Goal: Transaction & Acquisition: Purchase product/service

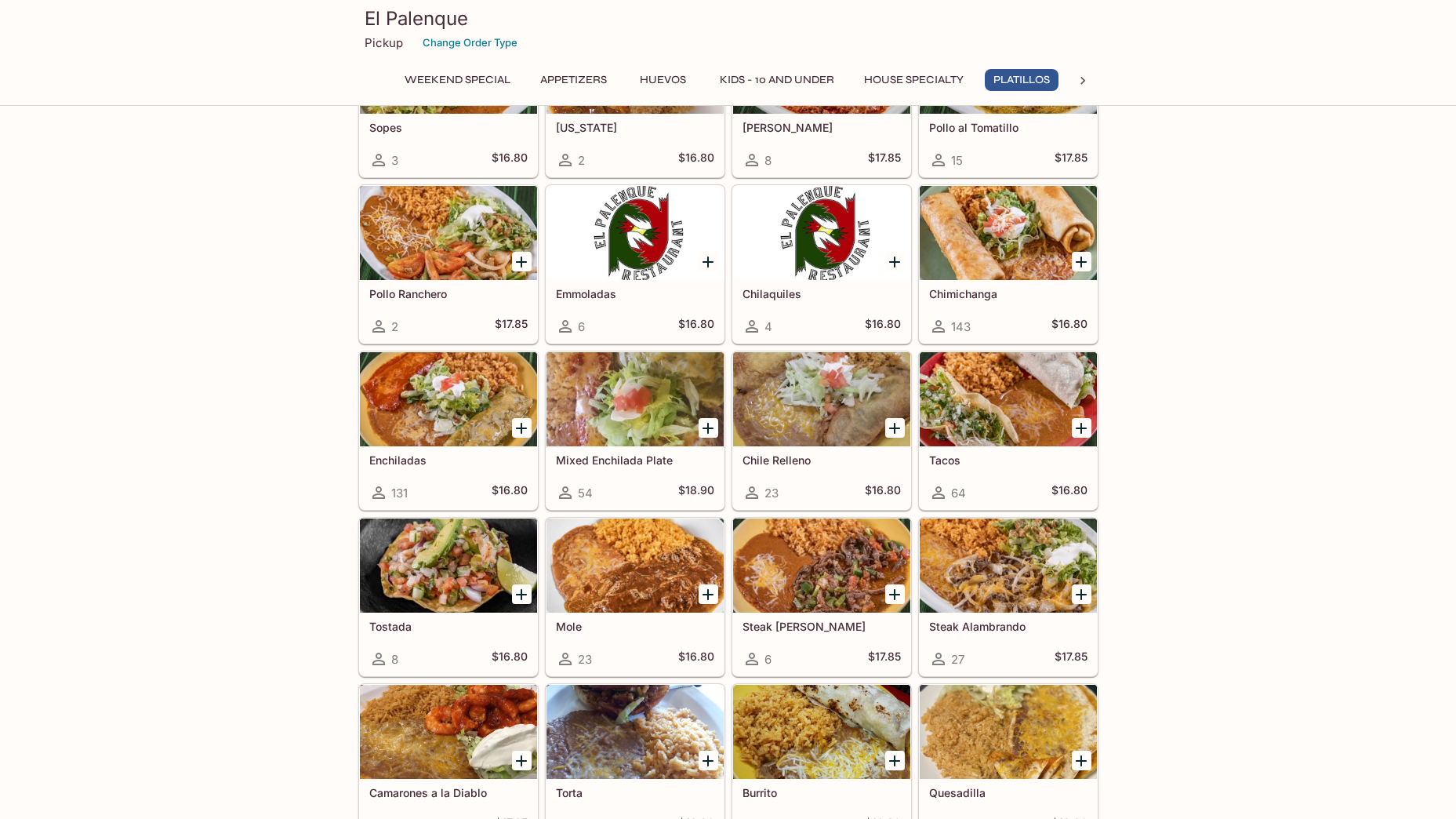
scroll to position [1961, 0]
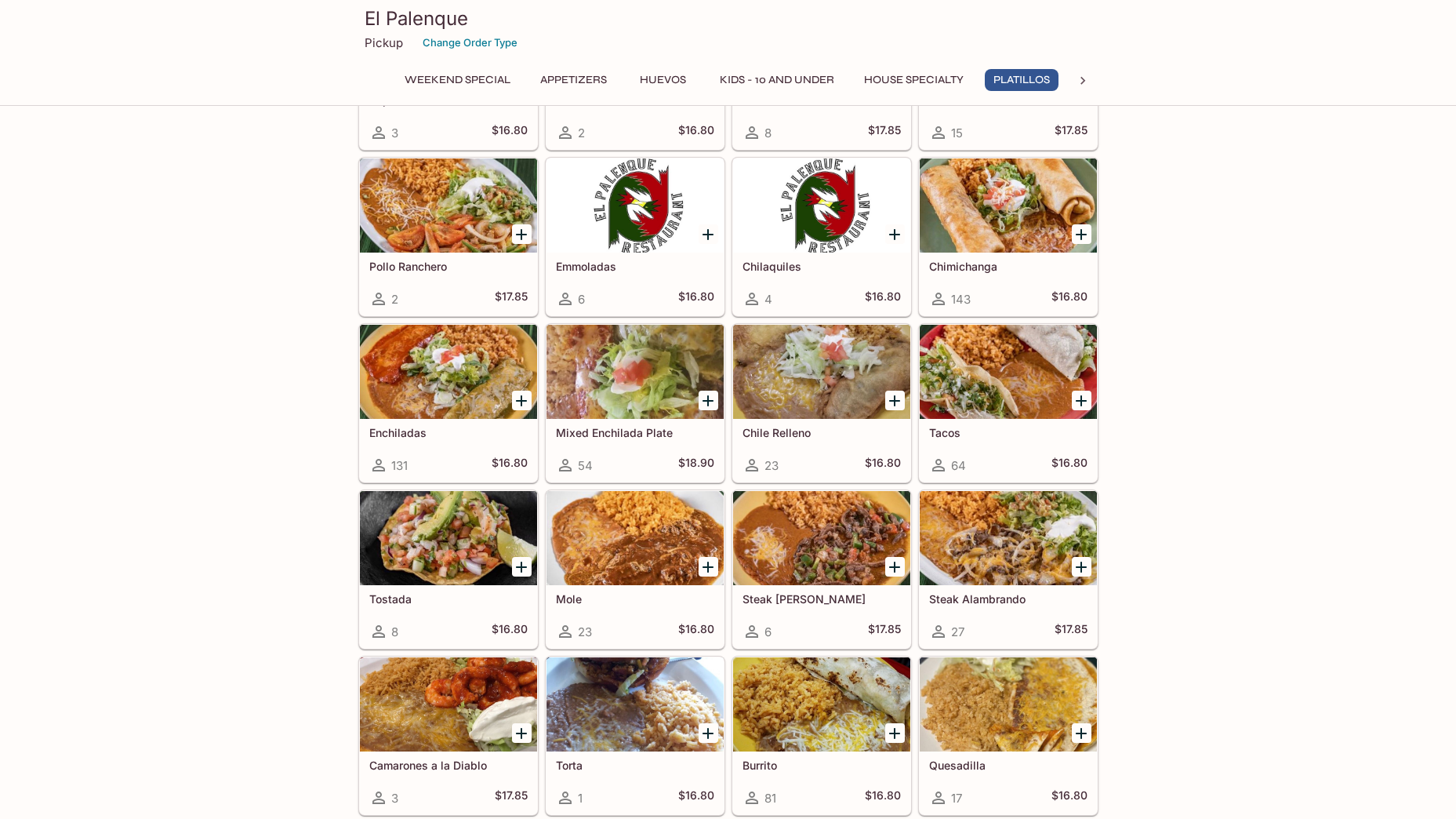
click at [449, 441] on div "Enchiladas 131 $16.80" at bounding box center [448, 450] width 177 height 63
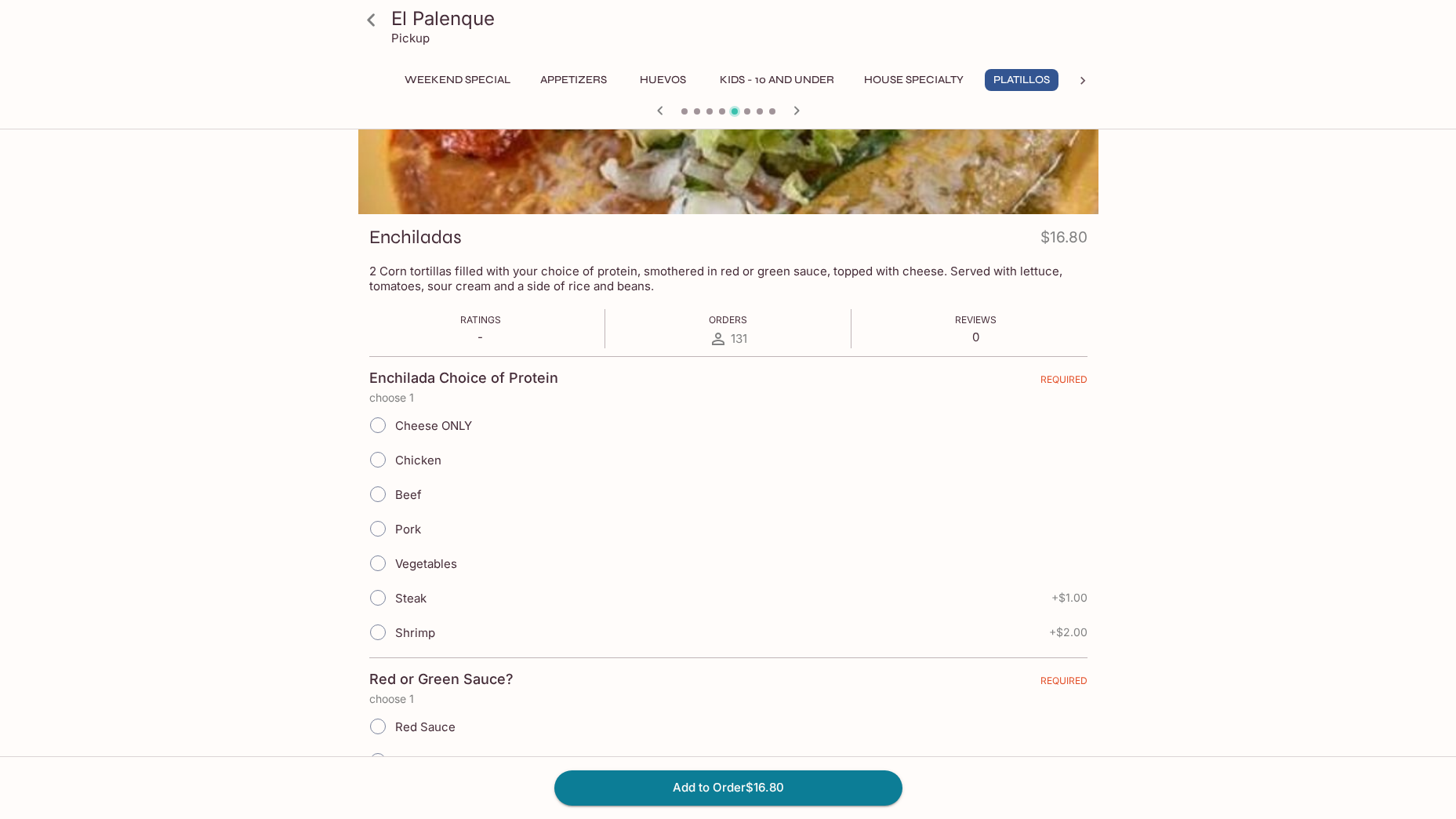
scroll to position [157, 0]
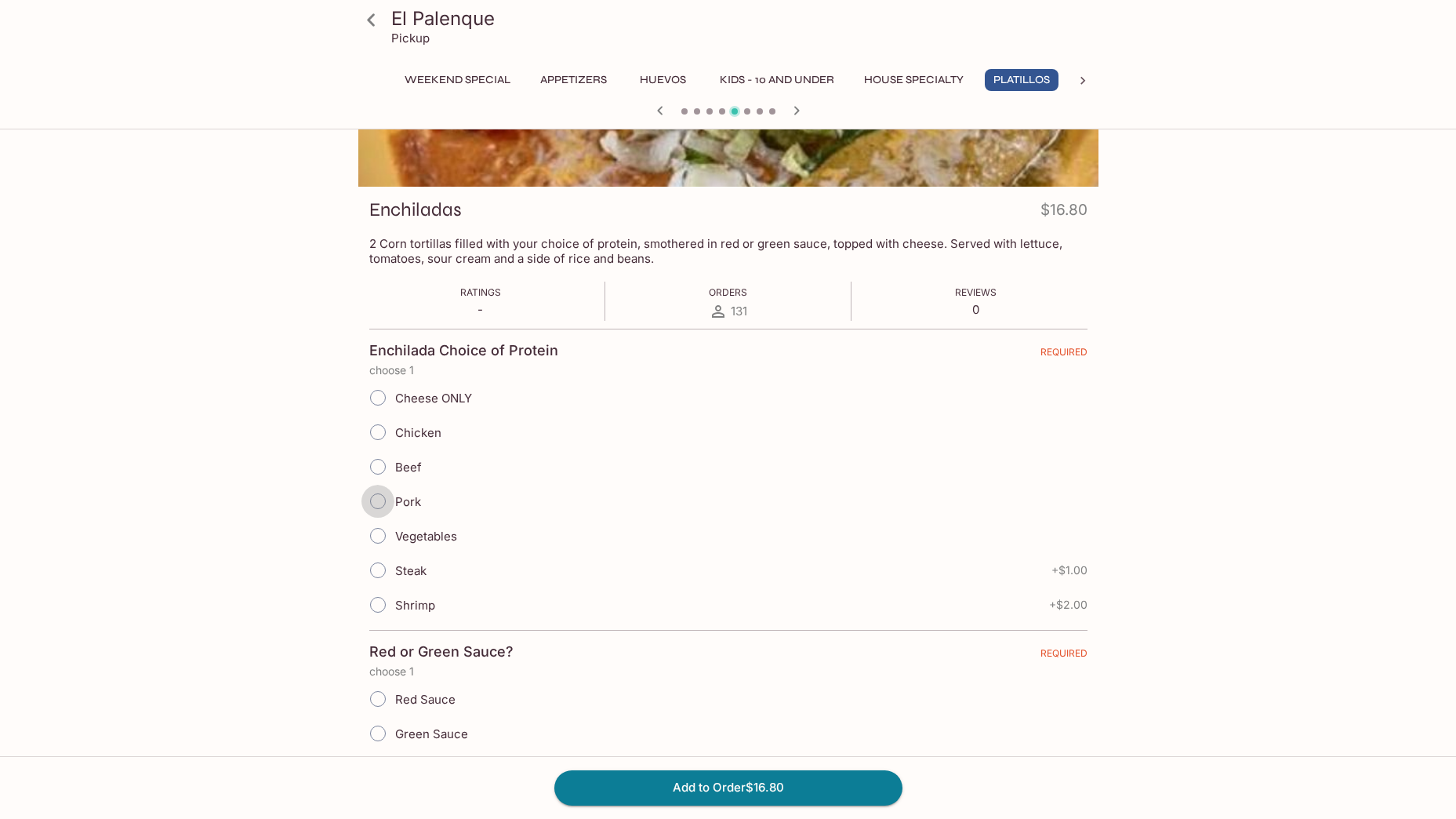
click at [381, 500] on input "Pork" at bounding box center [377, 501] width 33 height 33
radio input "true"
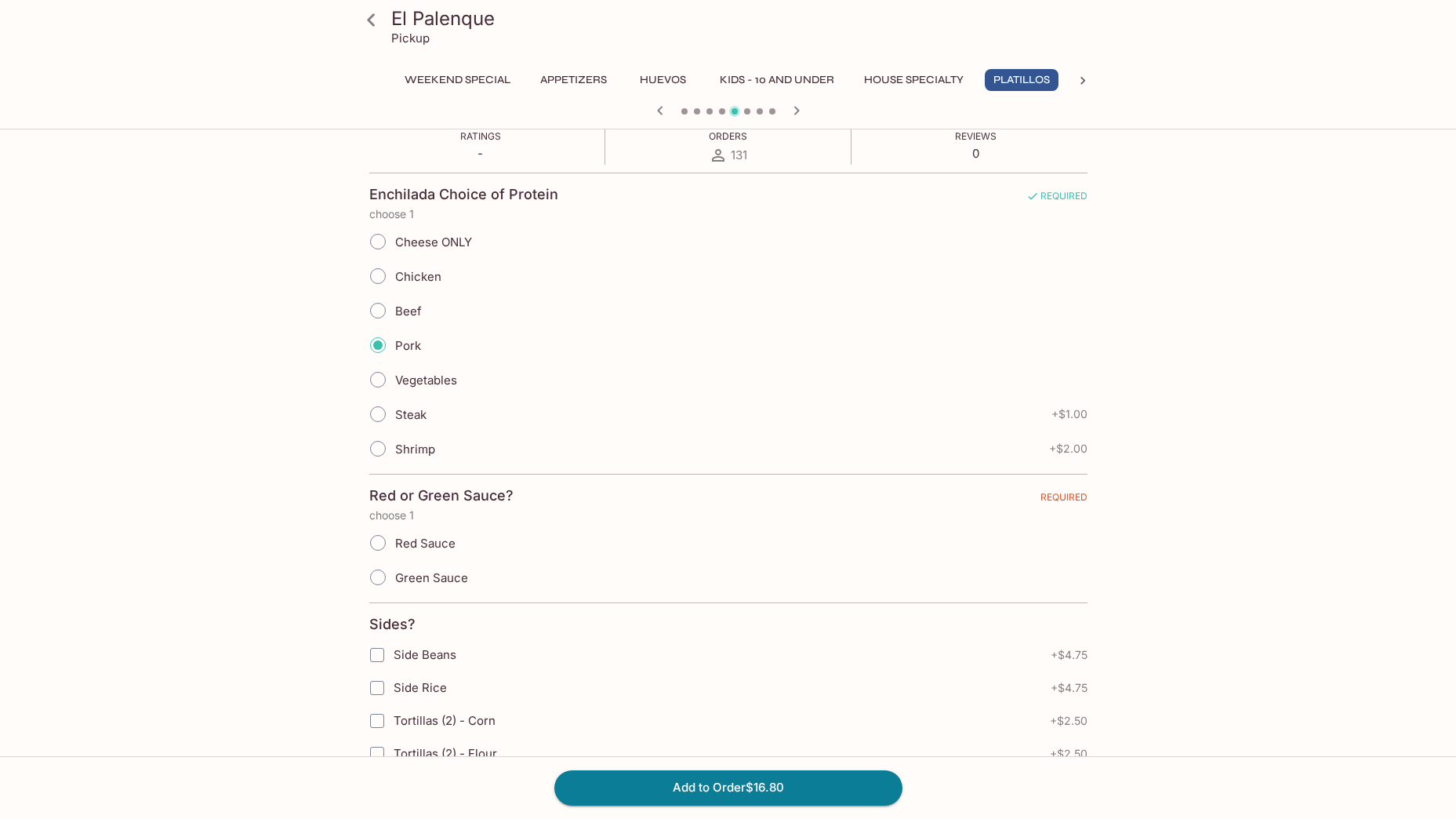
scroll to position [314, 0]
click at [386, 577] on input "Green Sauce" at bounding box center [377, 576] width 33 height 33
radio input "true"
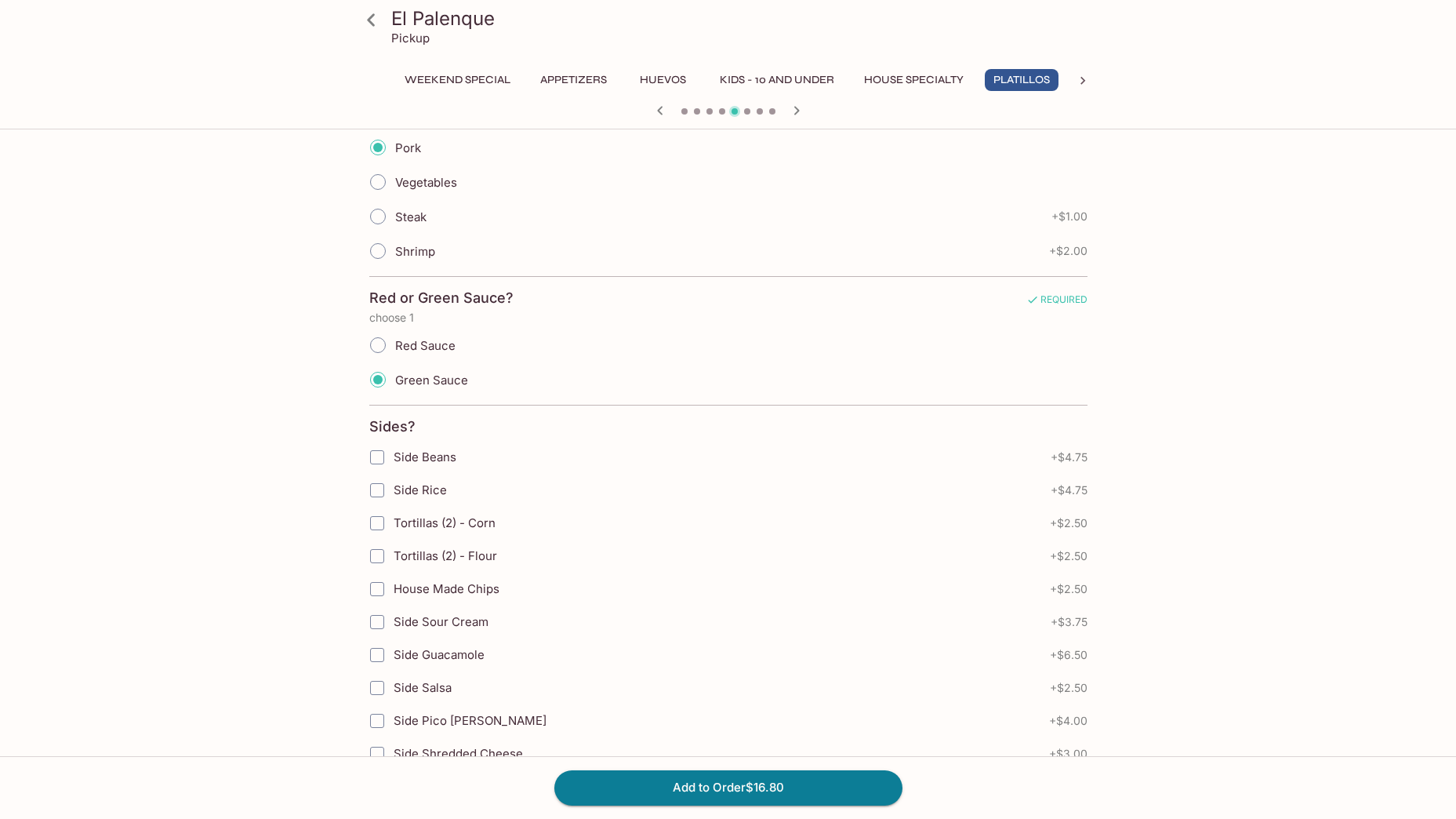
scroll to position [705, 0]
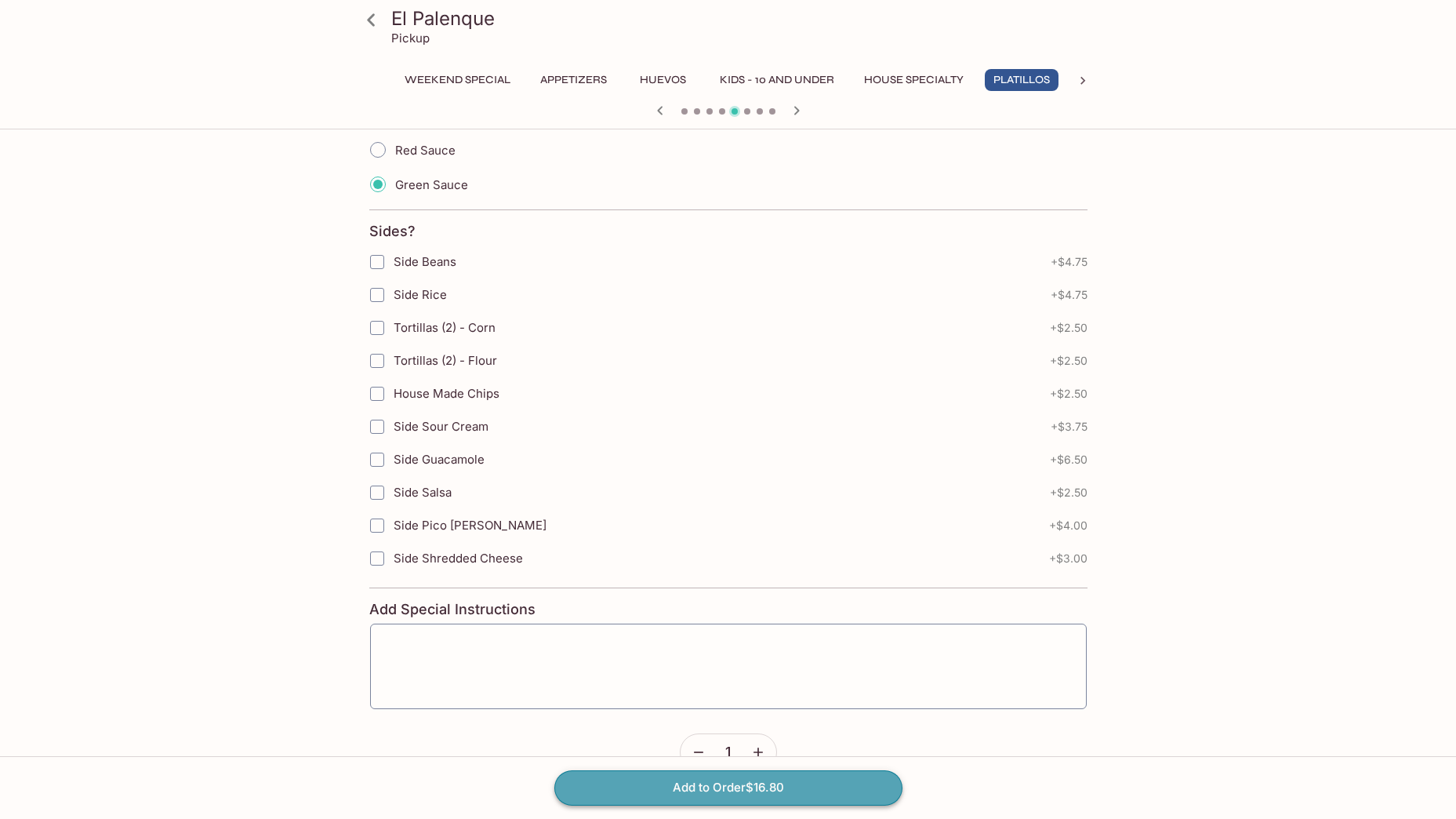
click at [776, 782] on button "Add to Order $16.80" at bounding box center [728, 786] width 348 height 34
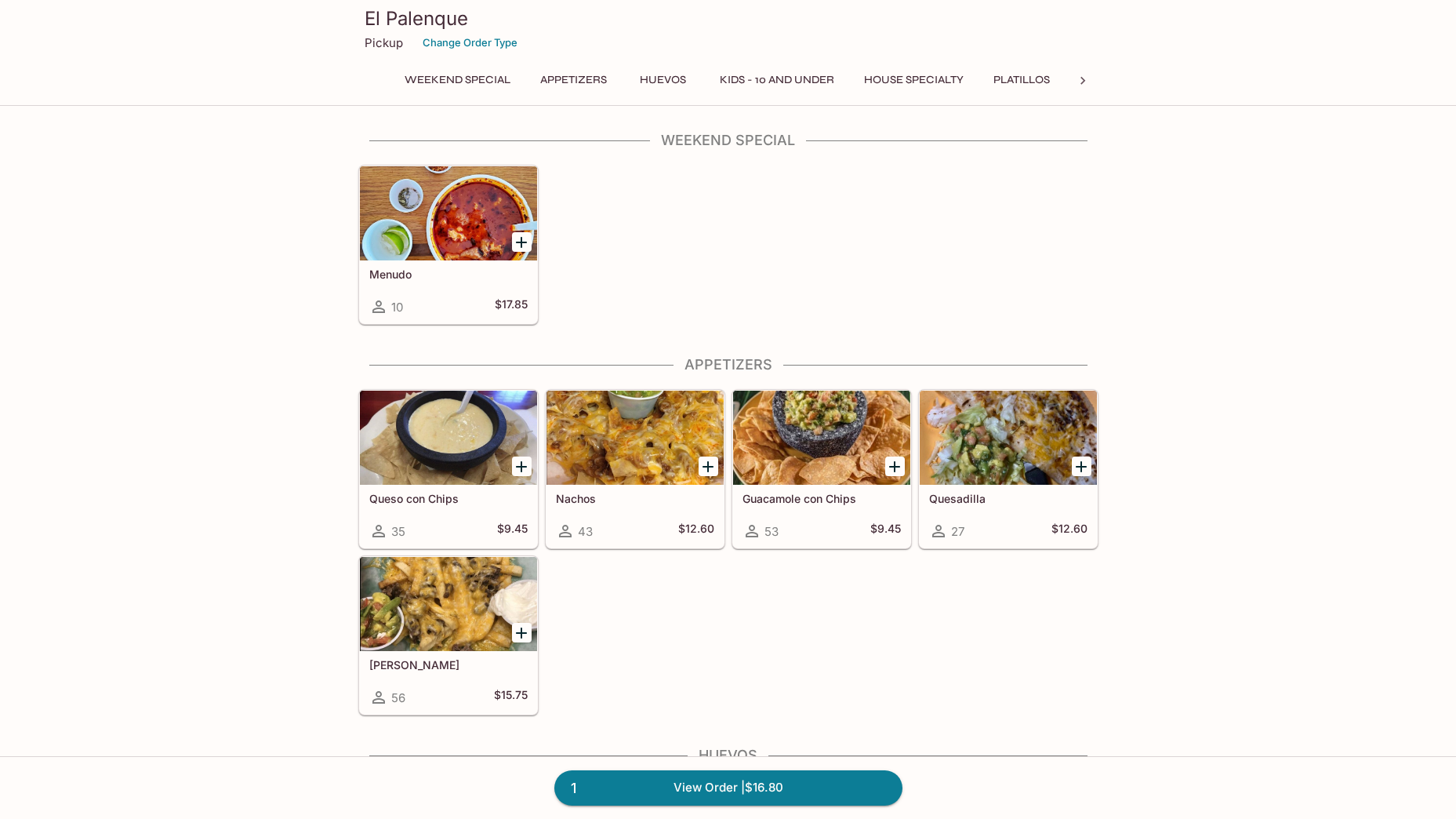
click at [521, 465] on icon "Add Queso con Chips" at bounding box center [521, 466] width 11 height 11
click at [758, 794] on link "2 View Order | $26.25" at bounding box center [728, 786] width 348 height 34
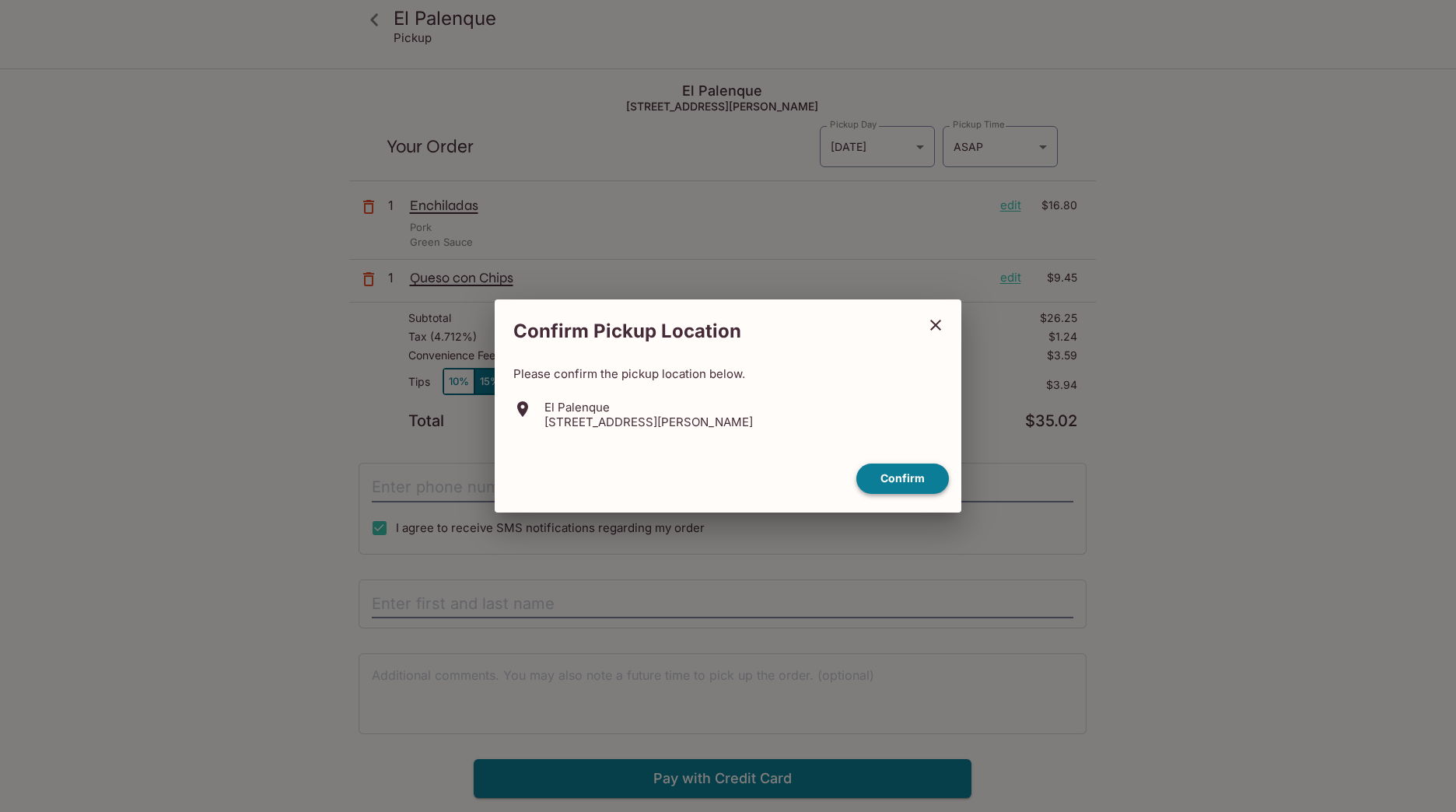
click at [909, 480] on button "Confirm" at bounding box center [902, 478] width 93 height 31
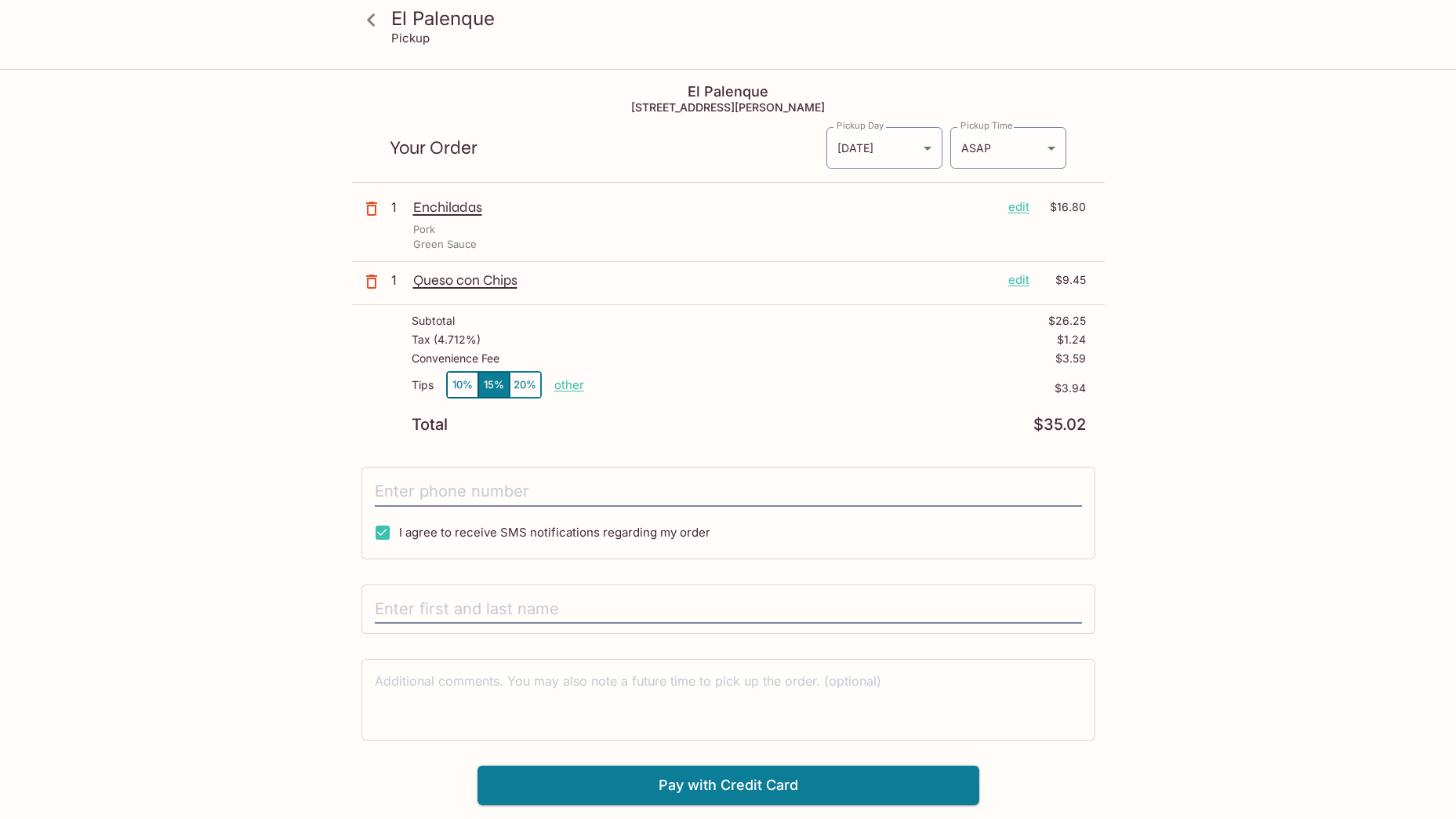
click at [453, 386] on button "10%" at bounding box center [463, 384] width 32 height 26
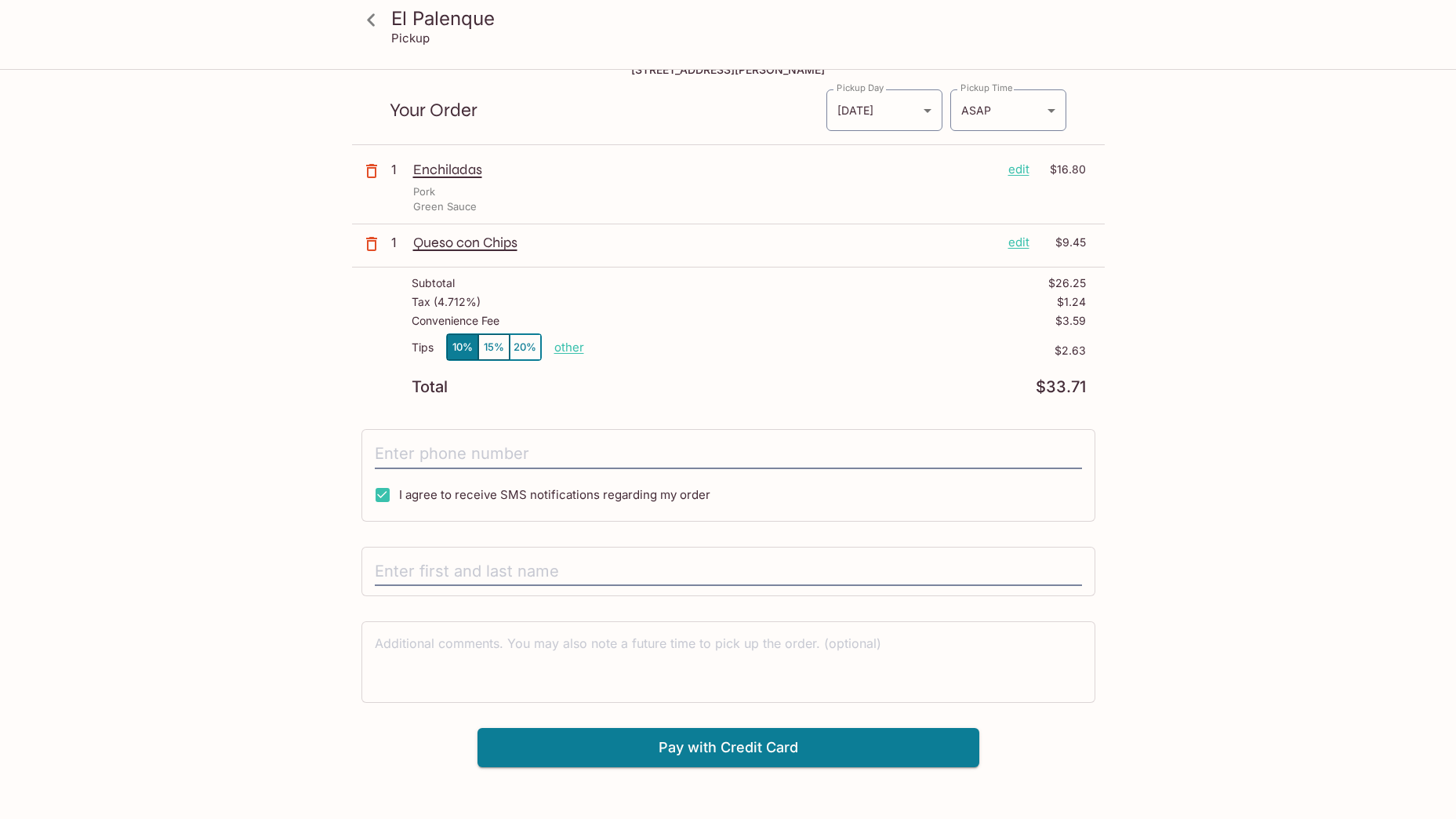
scroll to position [71, 0]
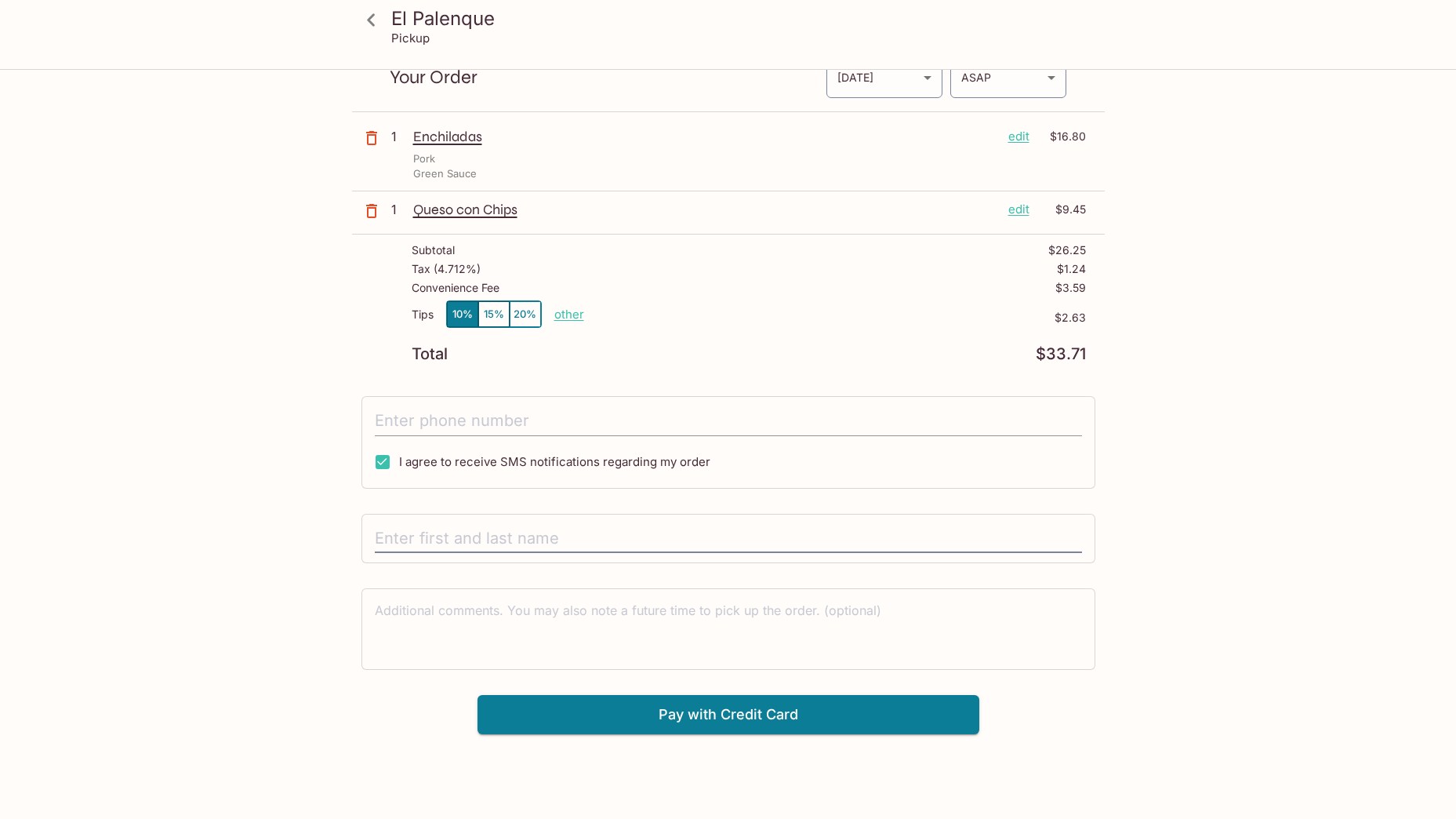
click at [415, 428] on input "tel" at bounding box center [728, 421] width 707 height 30
type input "[PHONE_NUMBER]"
click at [429, 524] on input "text" at bounding box center [728, 539] width 707 height 30
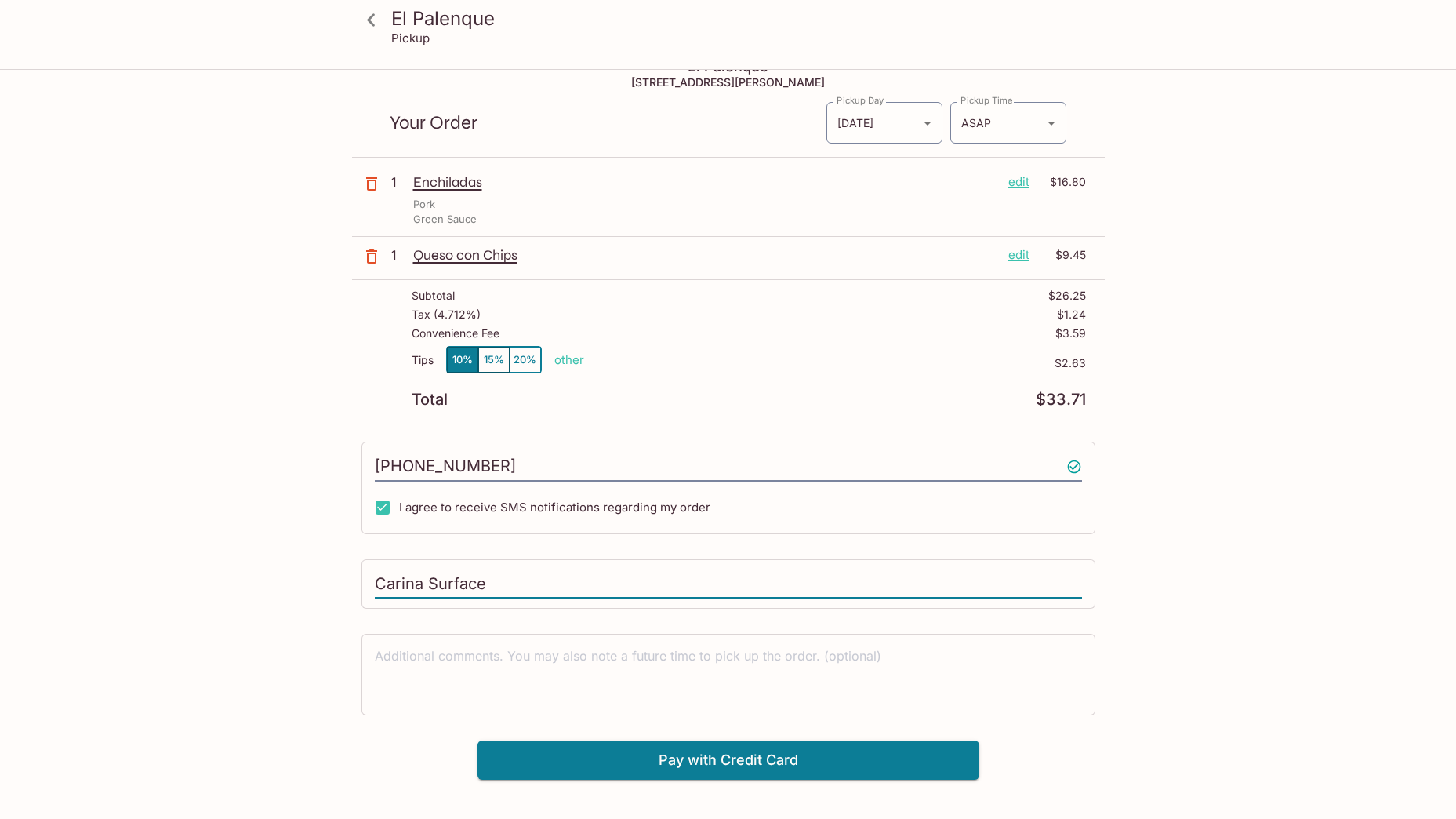
scroll to position [0, 0]
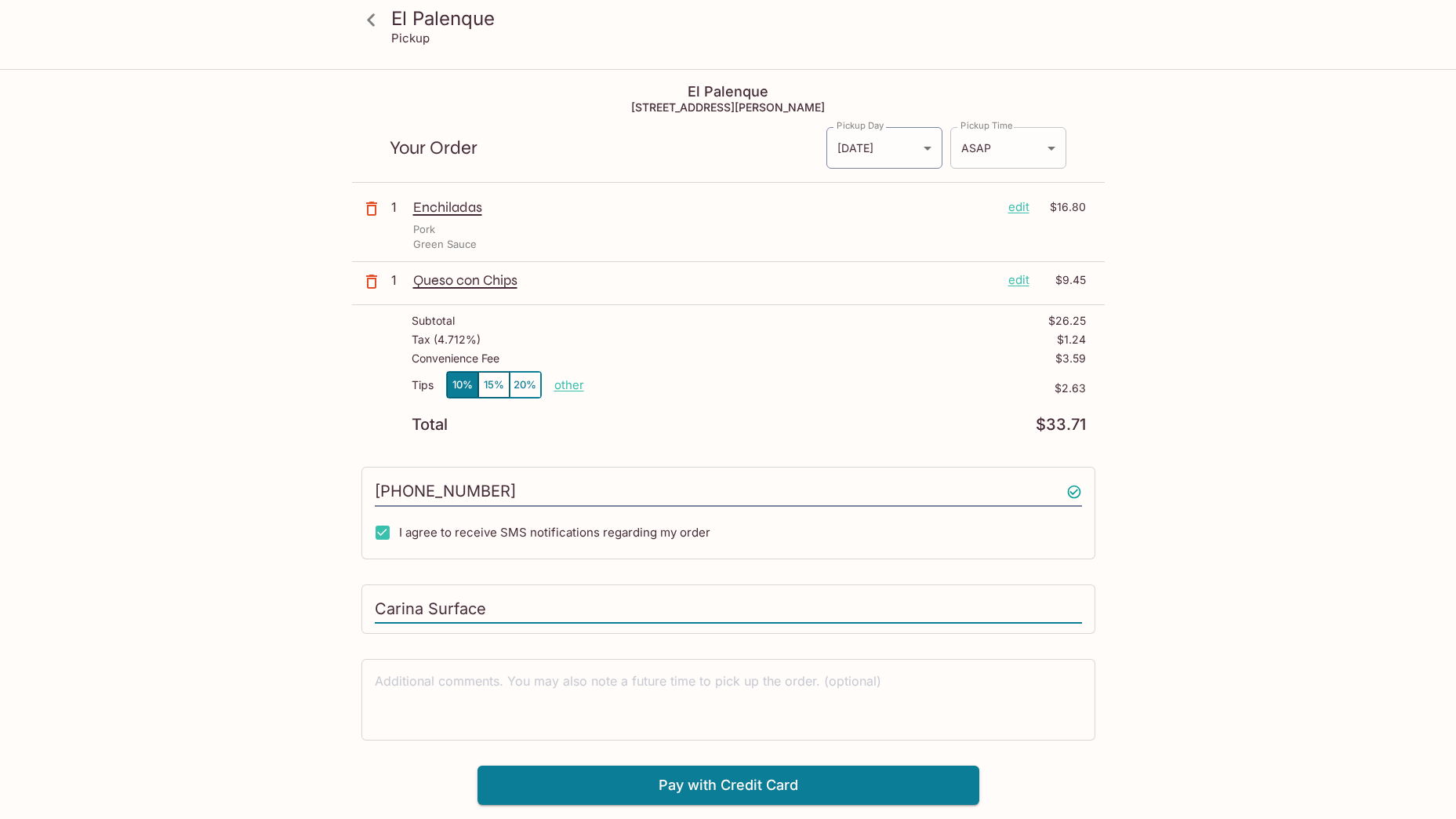
type input "Carina Surface"
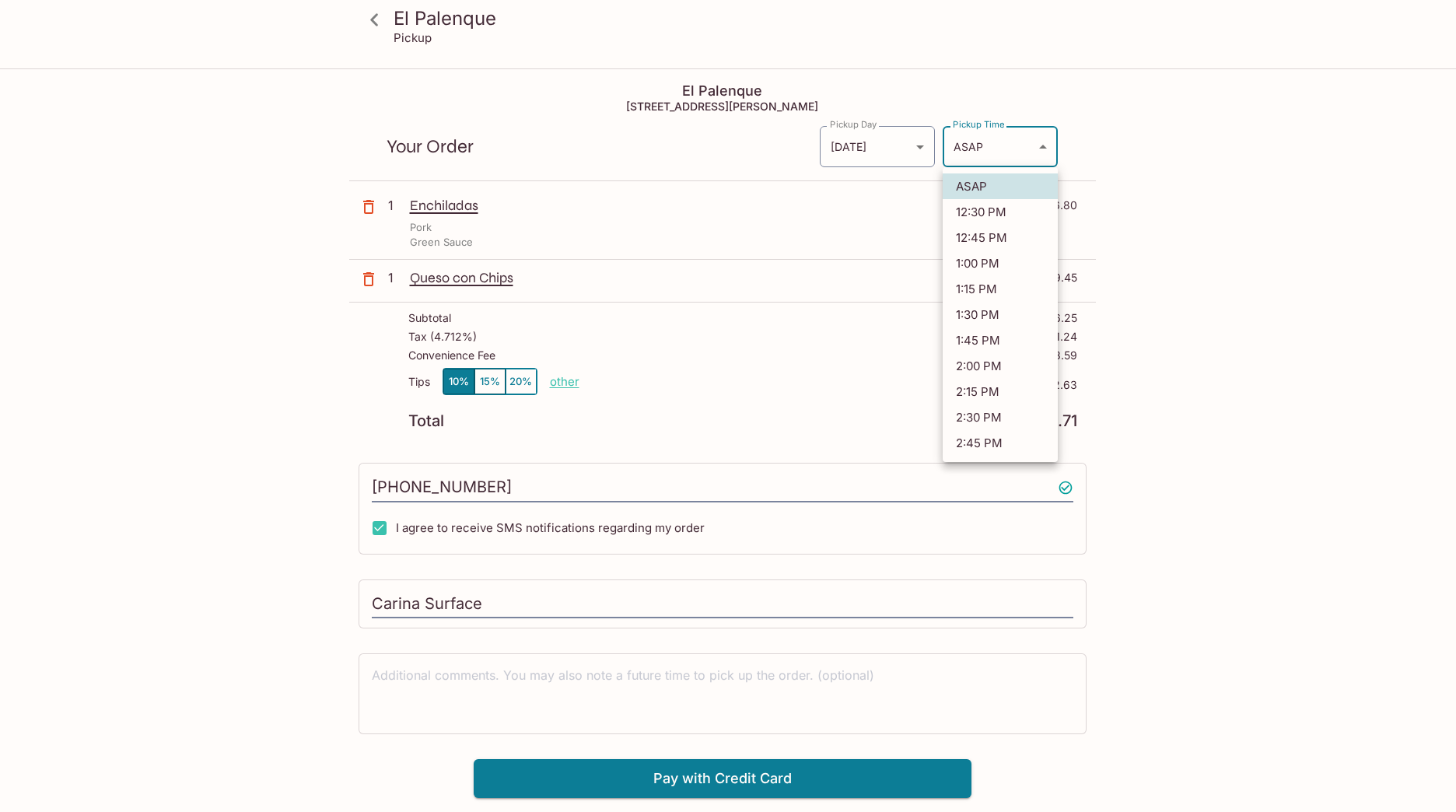
click at [992, 147] on body "El Palenque Pickup El Palenque [STREET_ADDRESS] Your Order Pickup Day [DATE] [D…" at bounding box center [728, 475] width 1456 height 812
click at [1010, 408] on li "2:30 PM" at bounding box center [1000, 417] width 115 height 25
type input "[DATE]T00:30:01.000000Z"
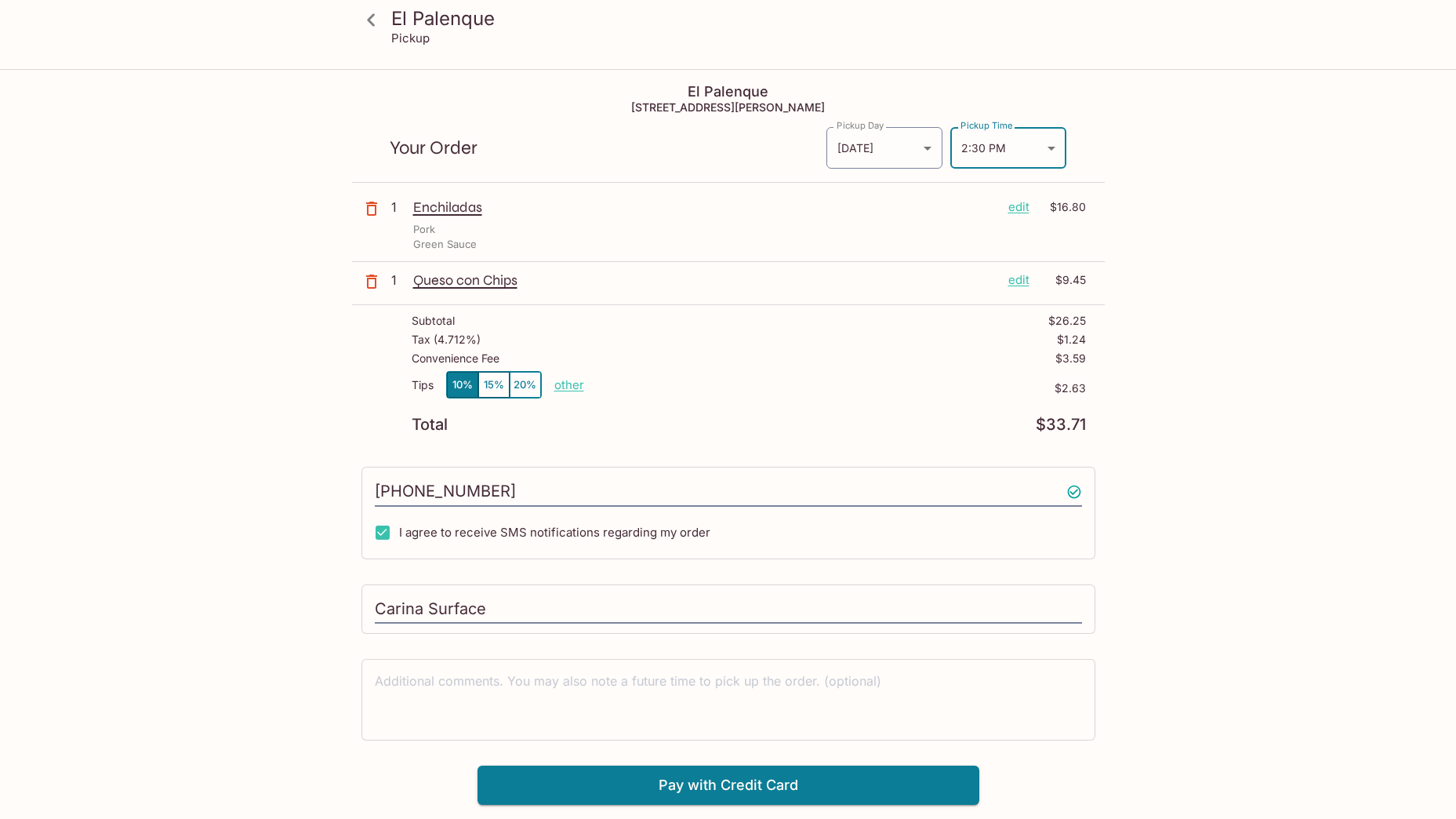
scroll to position [71, 0]
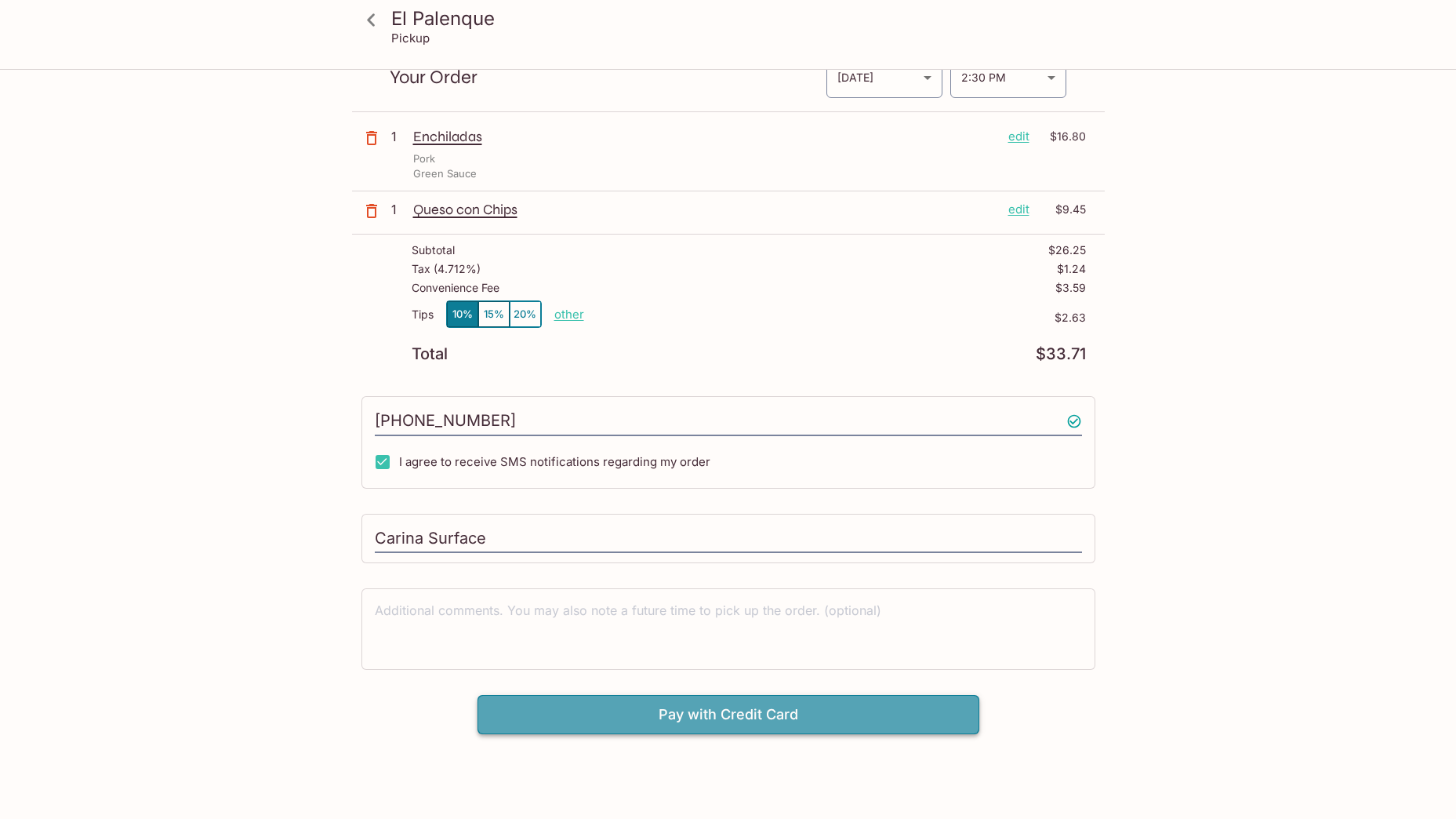
click at [799, 711] on button "Pay with Credit Card" at bounding box center [728, 714] width 501 height 39
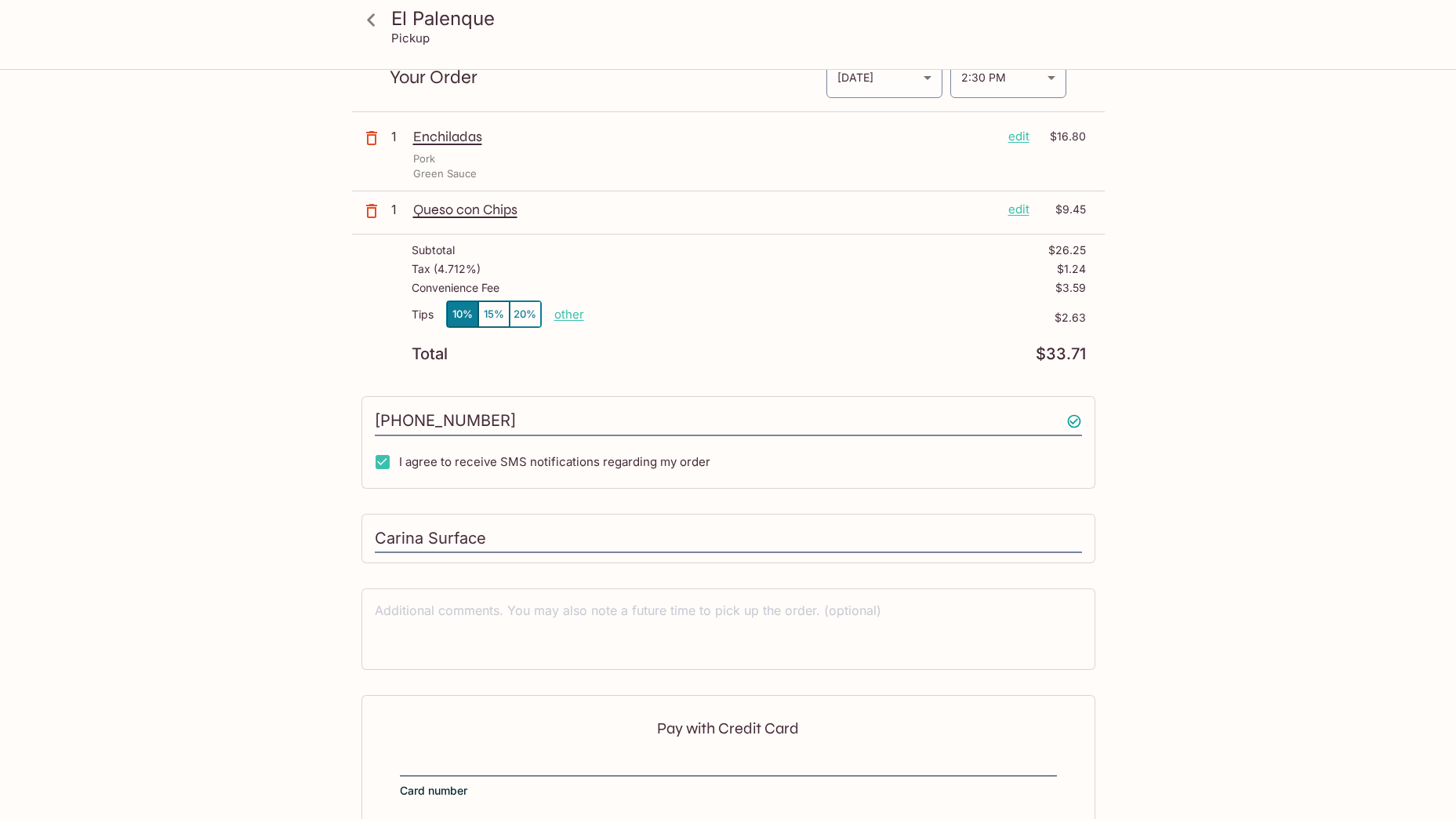
scroll to position [221, 0]
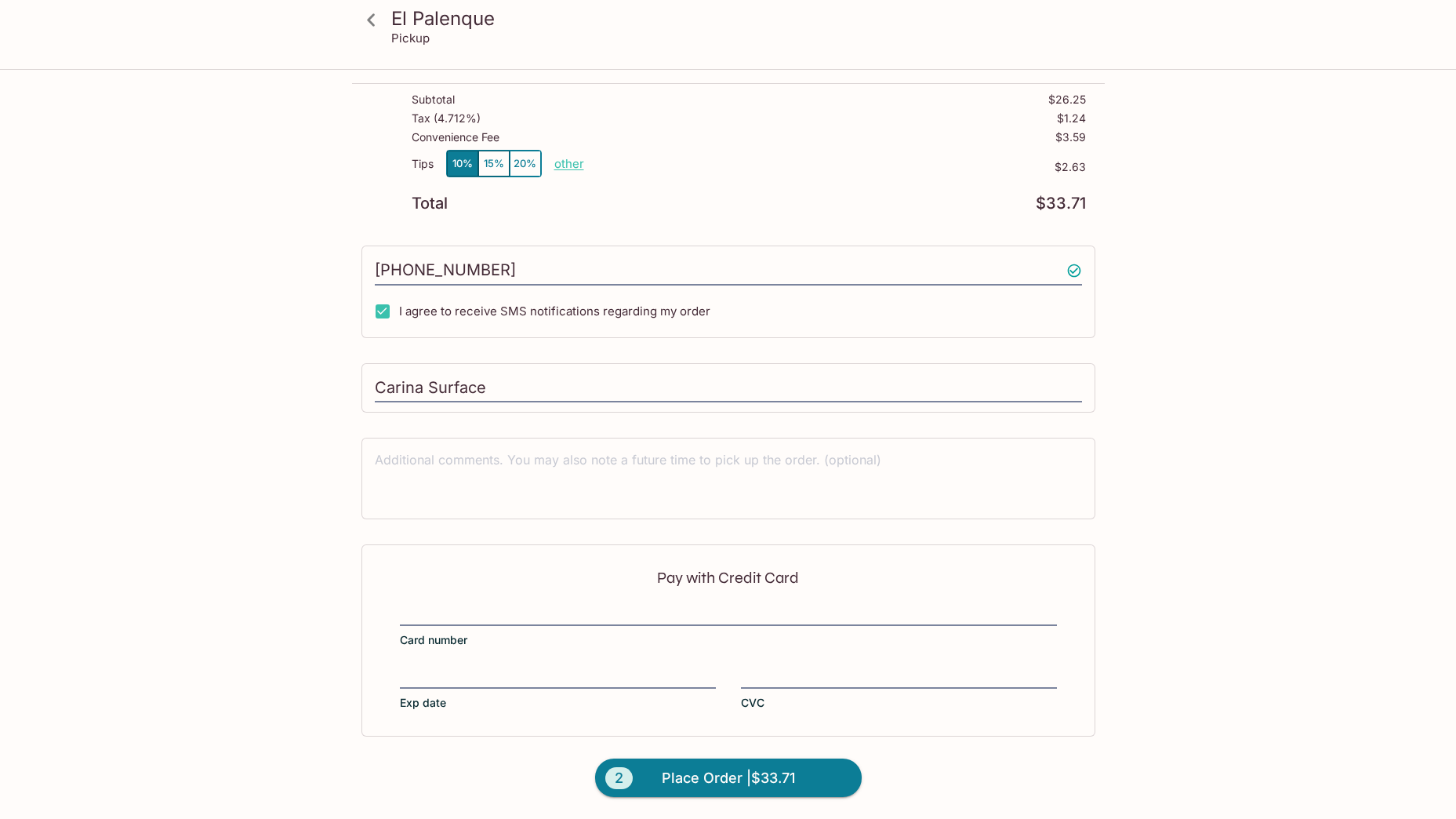
click at [405, 624] on div at bounding box center [728, 614] width 657 height 22
click at [405, 606] on input "Card number" at bounding box center [728, 605] width 657 height 1
click at [745, 782] on span "Place Order | $33.71" at bounding box center [728, 778] width 133 height 25
